Goal: Information Seeking & Learning: Check status

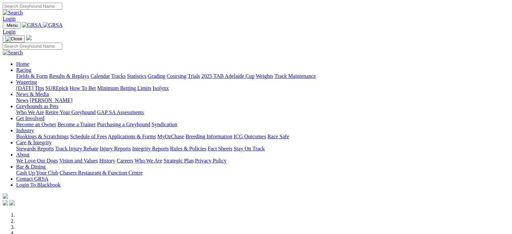
click at [80, 73] on link "Results & Replays" at bounding box center [69, 76] width 40 height 6
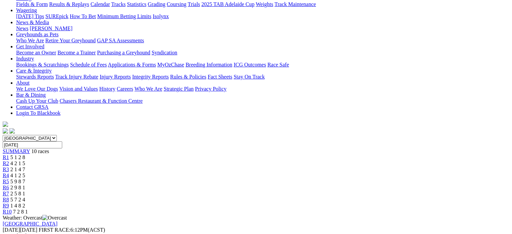
scroll to position [83, 0]
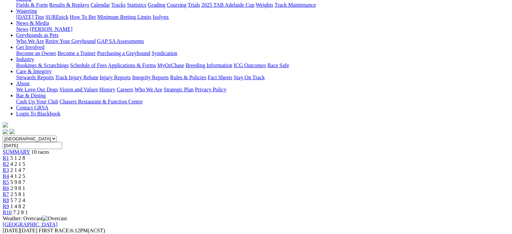
click at [138, 161] on div "R2 4 2 1 5" at bounding box center [256, 164] width 507 height 6
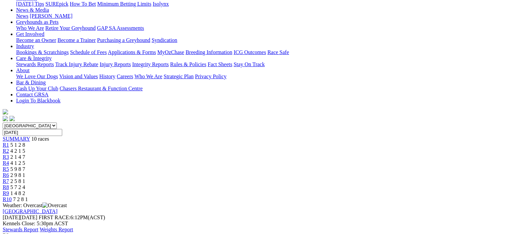
scroll to position [94, 0]
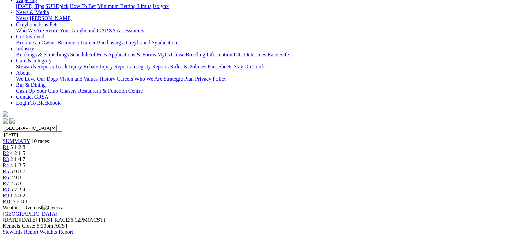
click at [9, 157] on link "R3" at bounding box center [6, 160] width 6 height 6
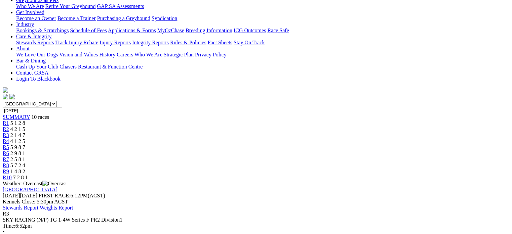
scroll to position [117, 0]
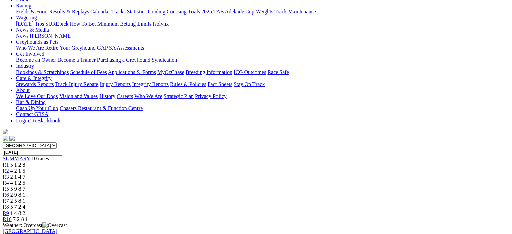
scroll to position [76, 0]
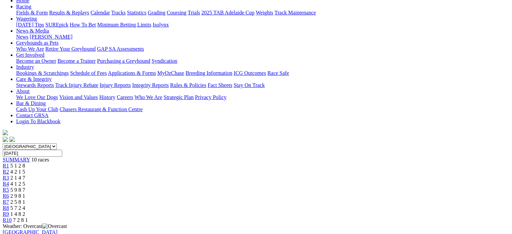
click at [9, 181] on link "R4" at bounding box center [6, 184] width 6 height 6
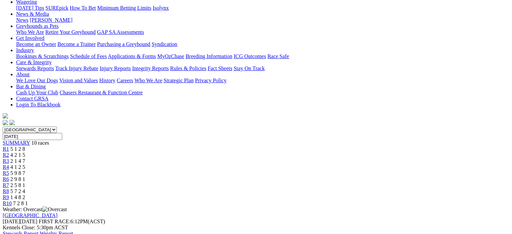
scroll to position [88, 0]
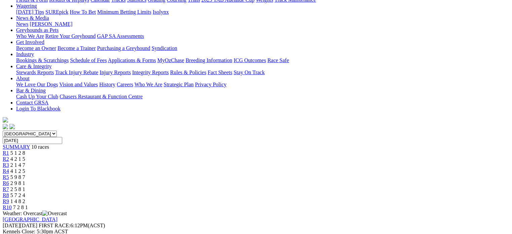
click at [277, 175] on div "R5 5 9 8 7" at bounding box center [256, 178] width 507 height 6
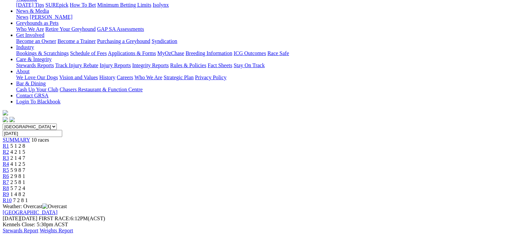
scroll to position [93, 0]
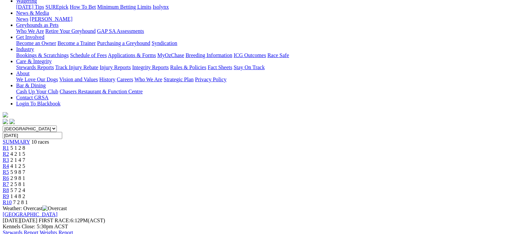
click at [286, 176] on div "R6 2 9 8 1" at bounding box center [256, 179] width 507 height 6
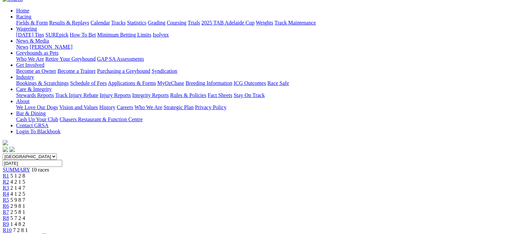
scroll to position [44, 0]
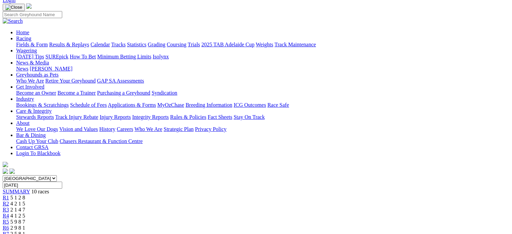
click at [9, 231] on link "R7" at bounding box center [6, 234] width 6 height 6
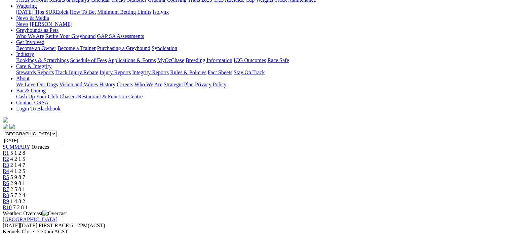
scroll to position [81, 0]
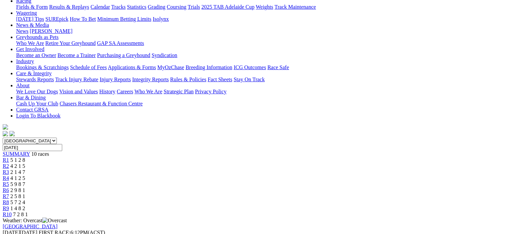
click at [360, 200] on div "R8 5 7 2 4" at bounding box center [256, 203] width 507 height 6
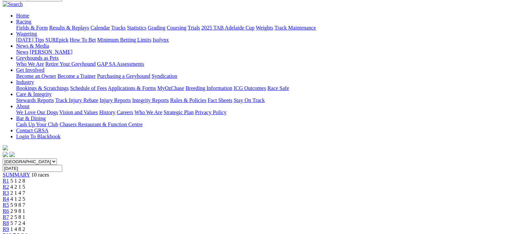
scroll to position [56, 0]
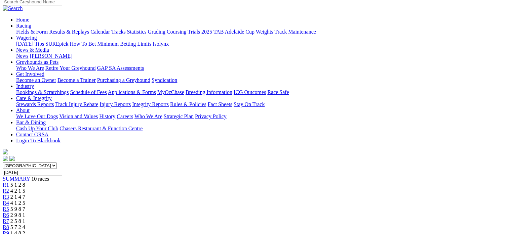
click at [9, 231] on link "R9" at bounding box center [6, 234] width 6 height 6
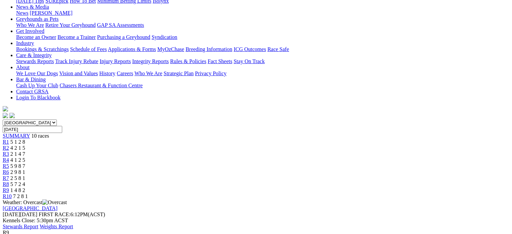
scroll to position [84, 0]
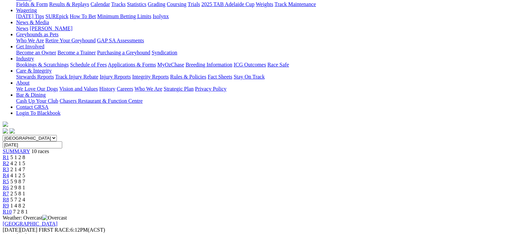
click at [436, 209] on div "R10 7 2 8 1" at bounding box center [256, 212] width 507 height 6
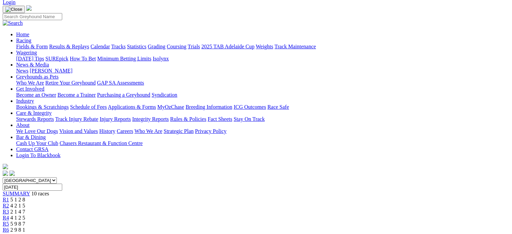
scroll to position [46, 0]
